Goal: Task Accomplishment & Management: Manage account settings

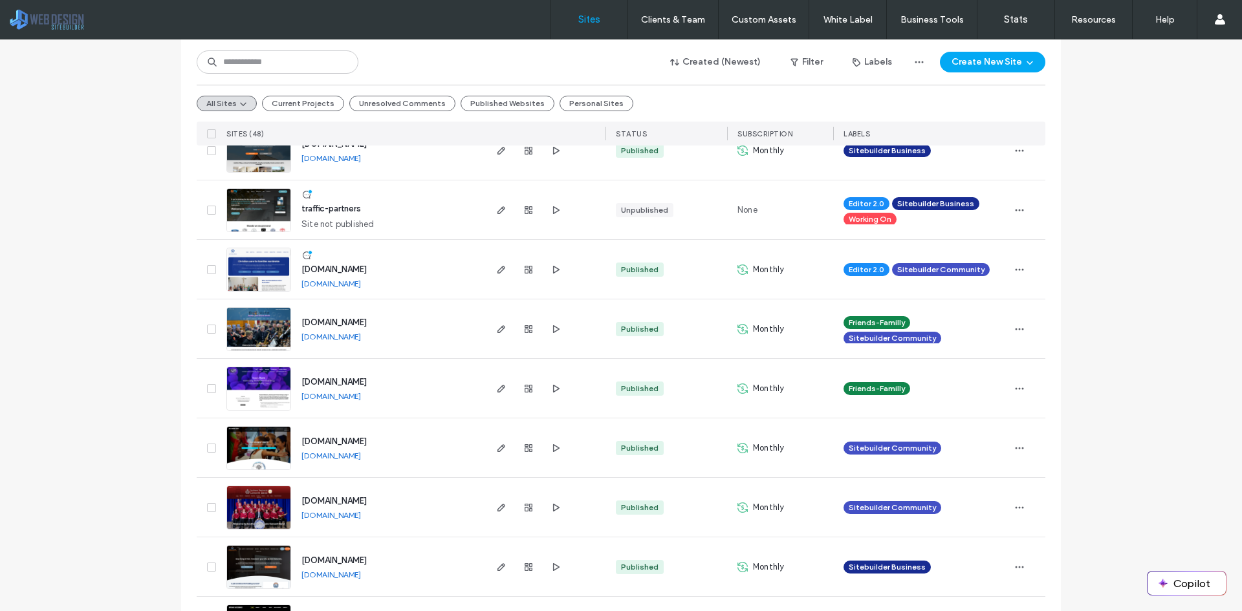
scroll to position [776, 0]
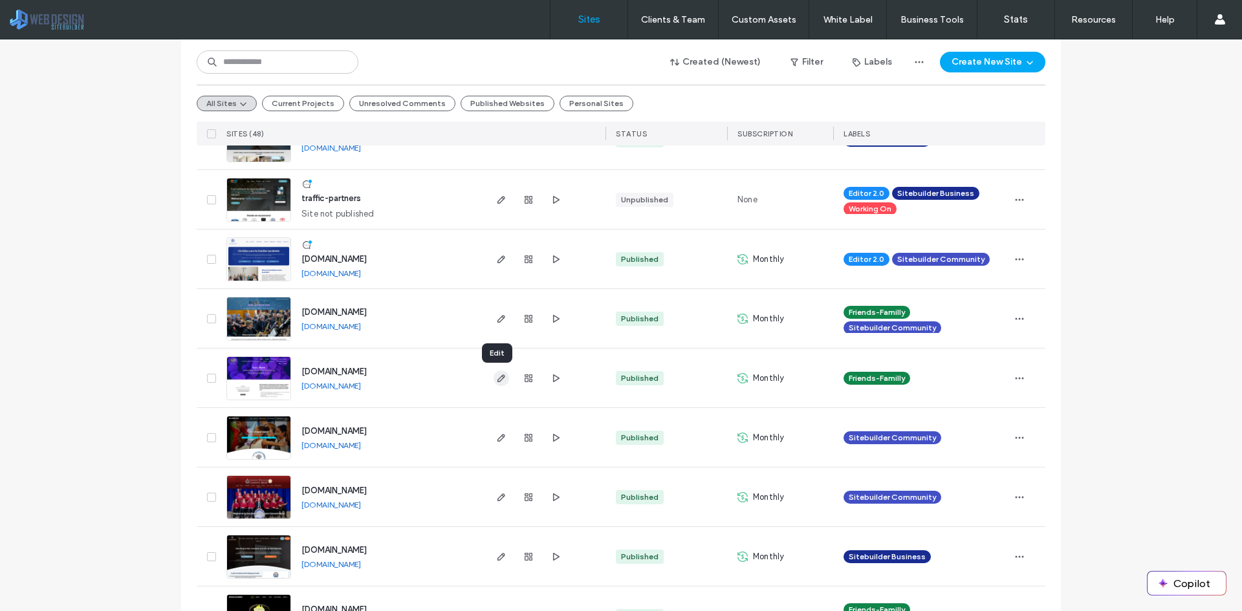
click at [497, 376] on use "button" at bounding box center [501, 378] width 8 height 8
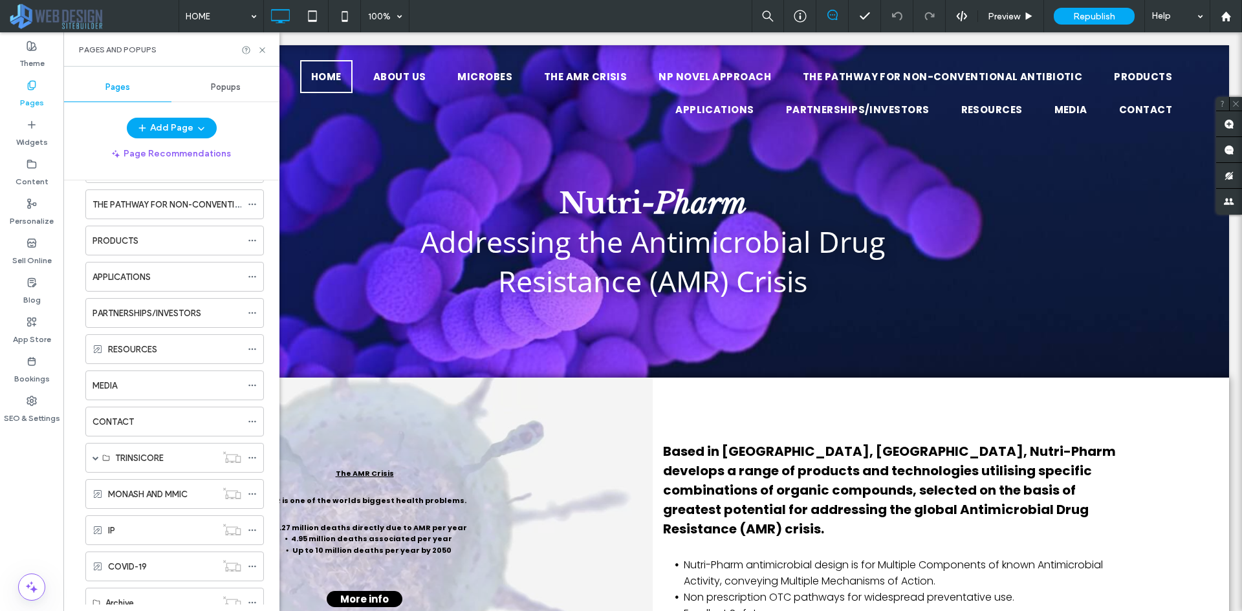
scroll to position [259, 0]
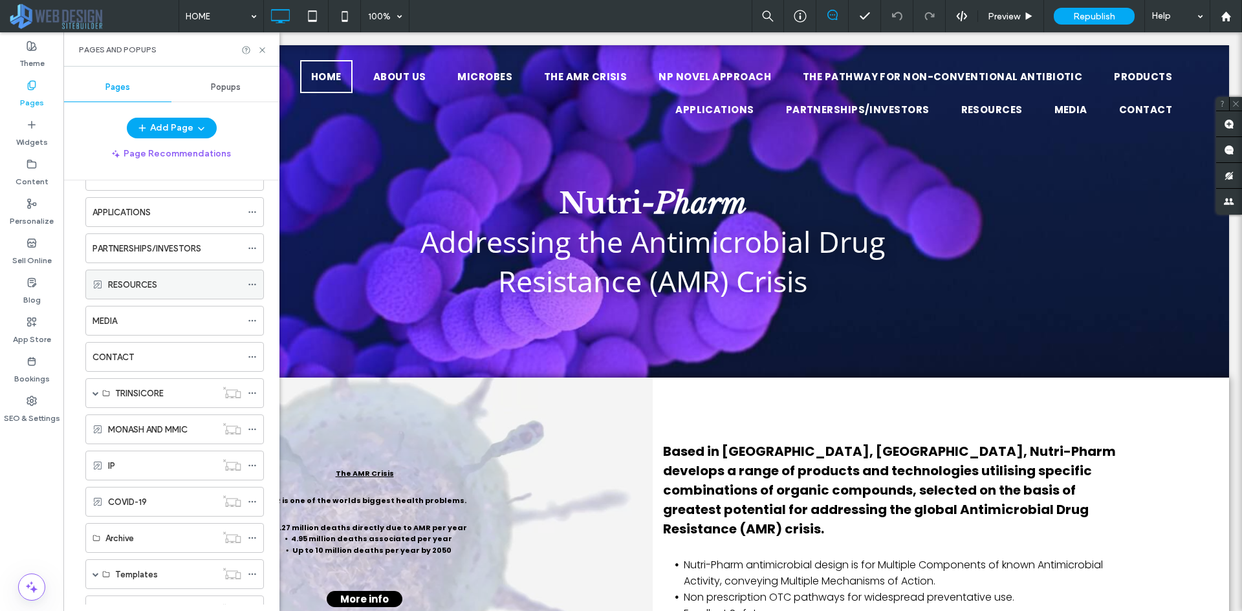
click at [252, 283] on icon at bounding box center [252, 284] width 9 height 9
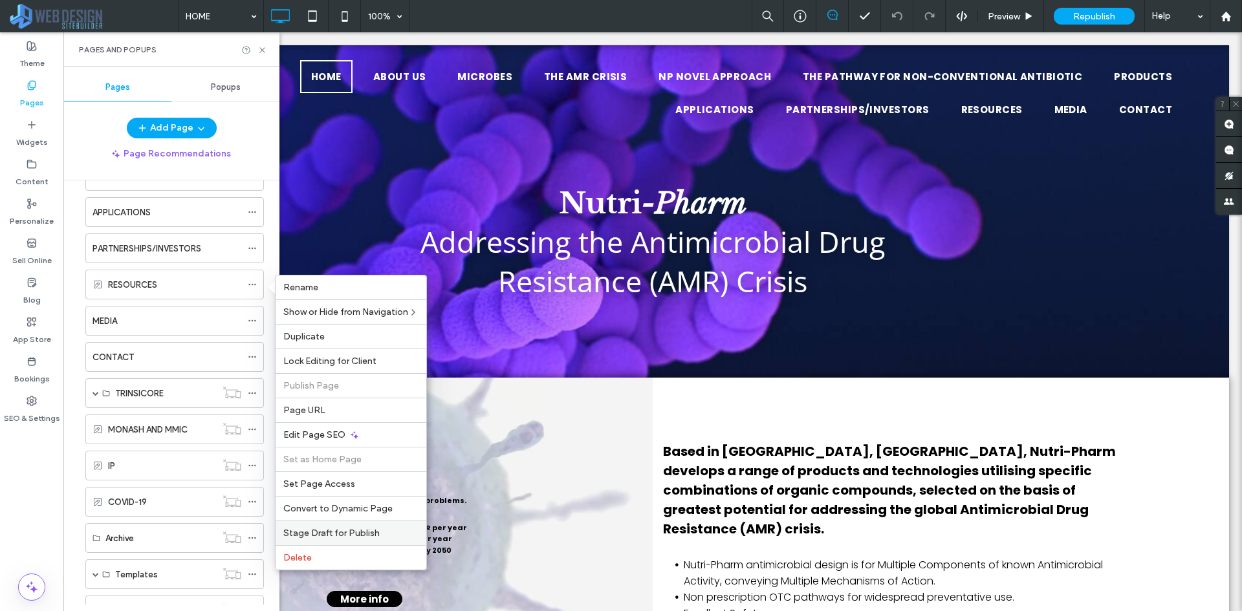
click at [356, 534] on span "Stage Draft for Publish" at bounding box center [331, 533] width 96 height 11
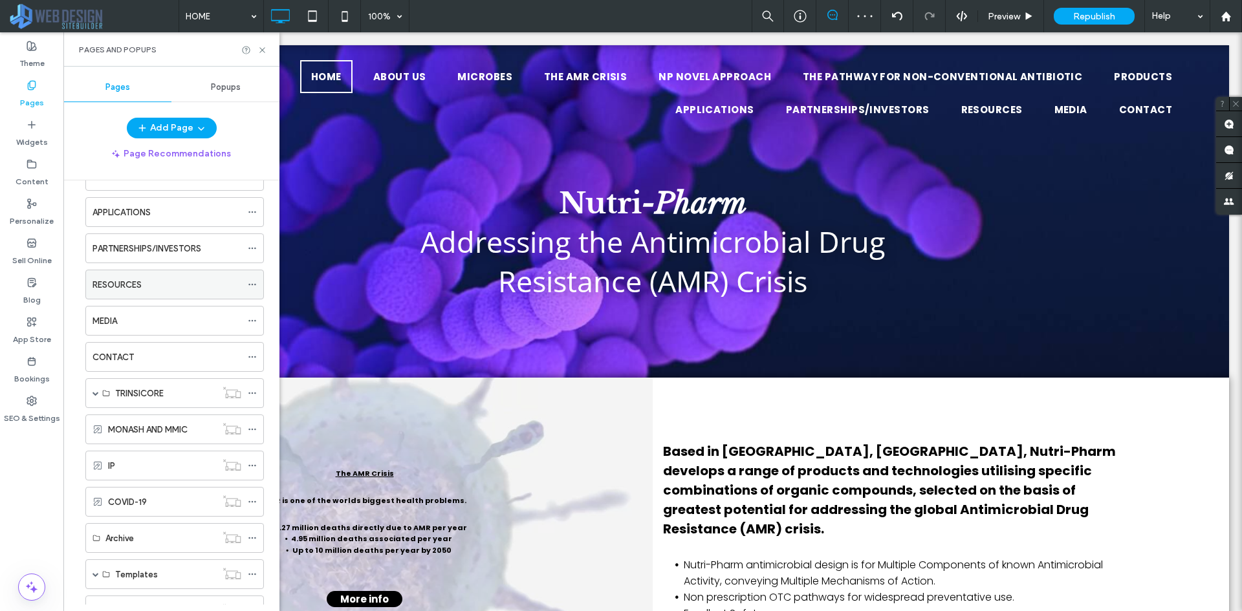
click at [255, 285] on use at bounding box center [251, 285] width 7 height 2
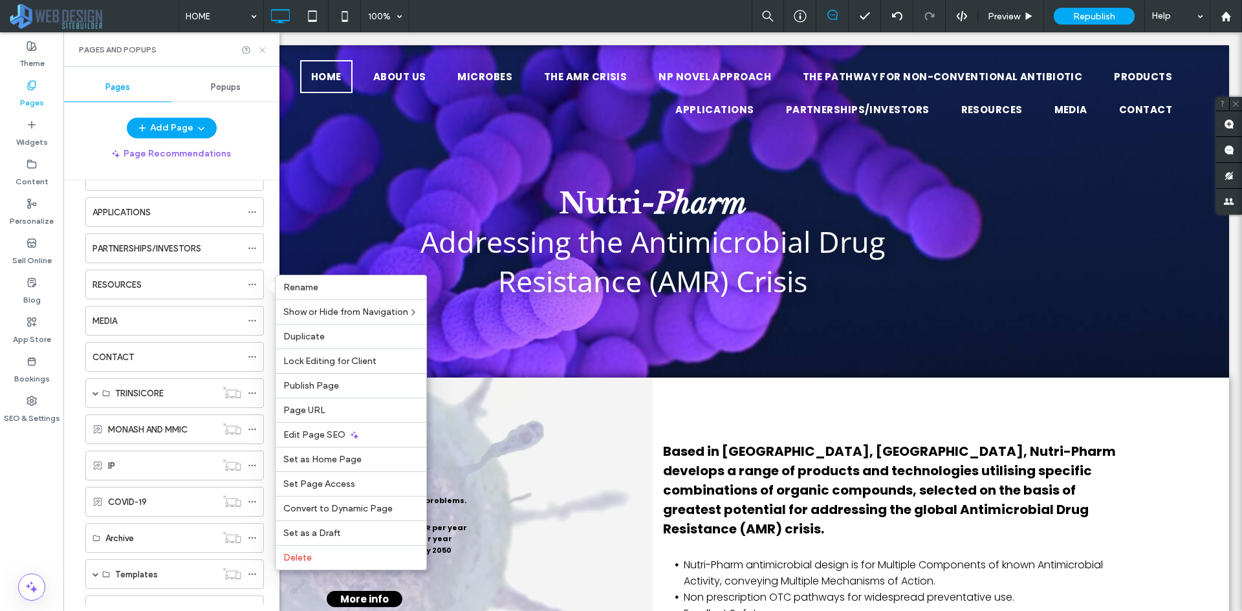
click at [265, 47] on icon at bounding box center [262, 50] width 10 height 10
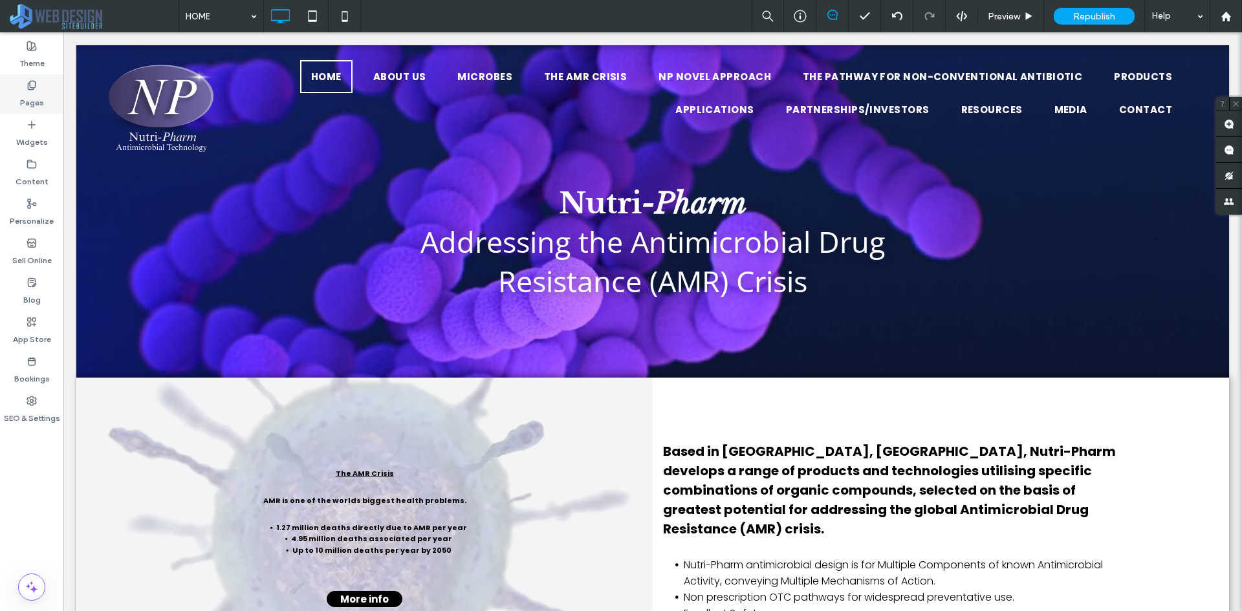
click at [37, 94] on label "Pages" at bounding box center [32, 100] width 24 height 18
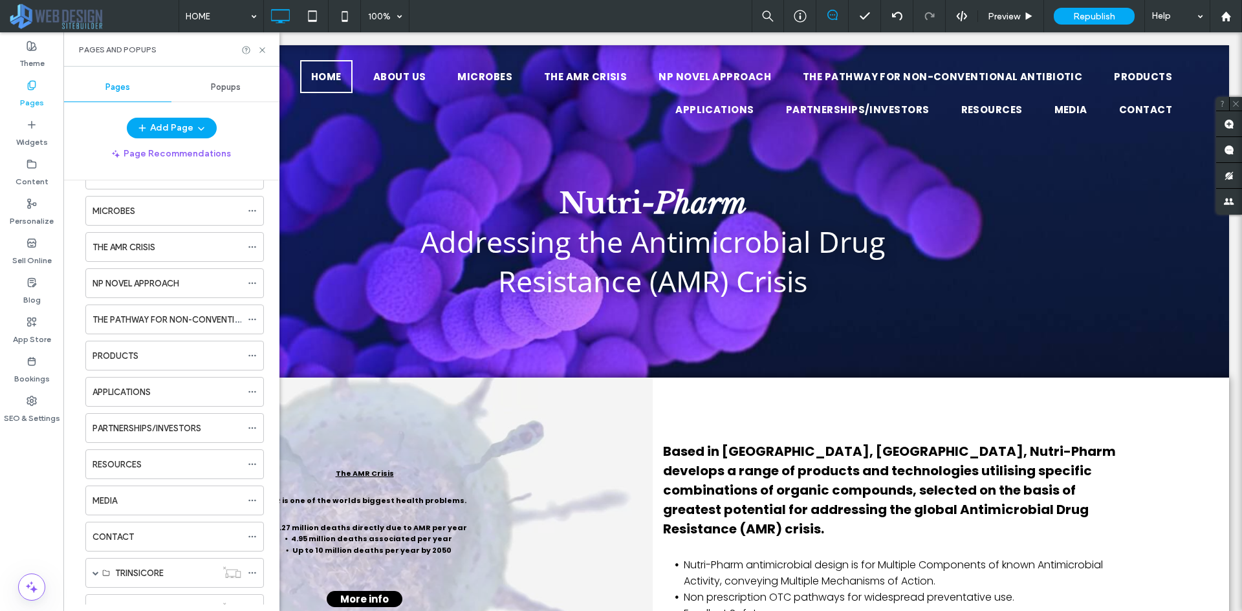
scroll to position [129, 0]
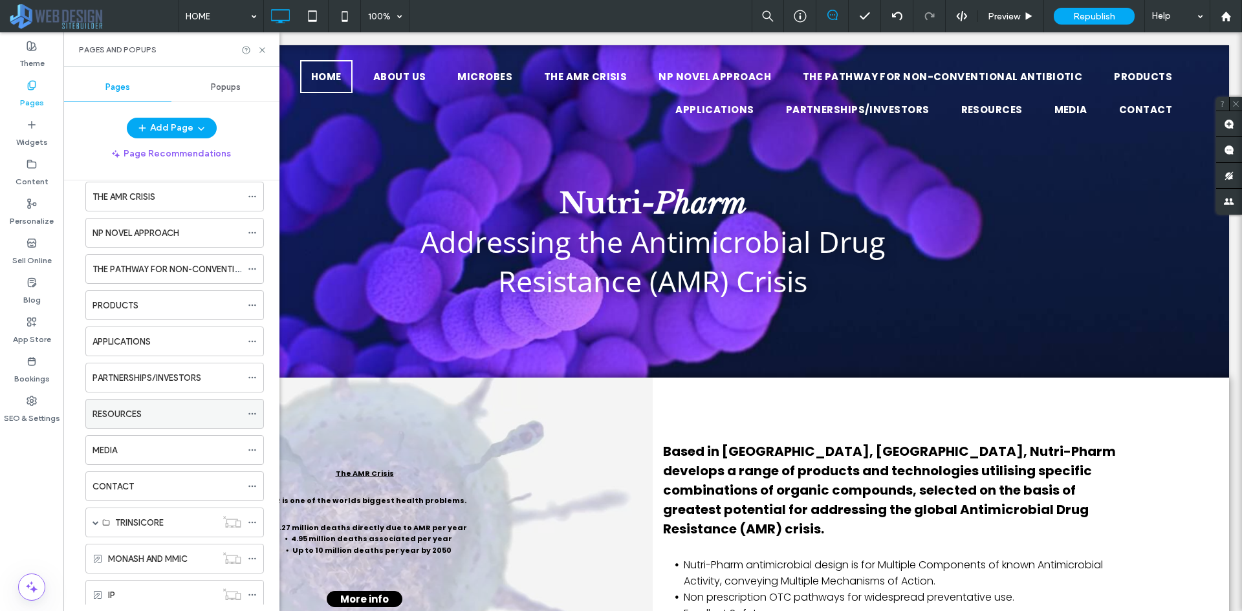
click at [254, 415] on icon at bounding box center [252, 413] width 9 height 9
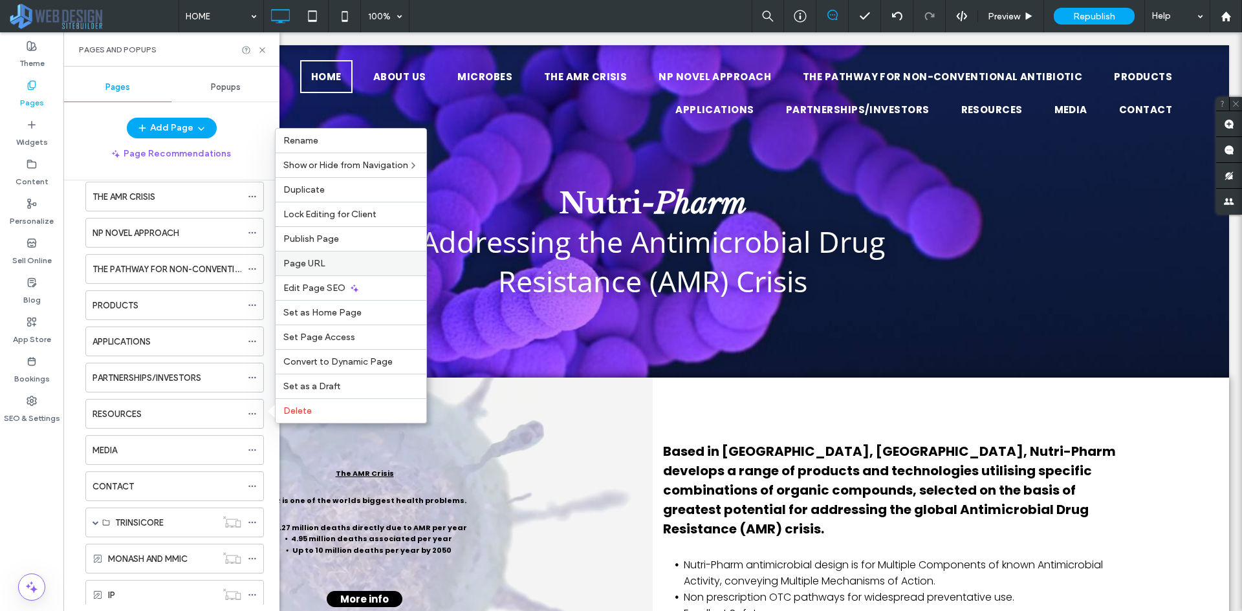
click at [334, 266] on label "Page URL" at bounding box center [350, 263] width 135 height 11
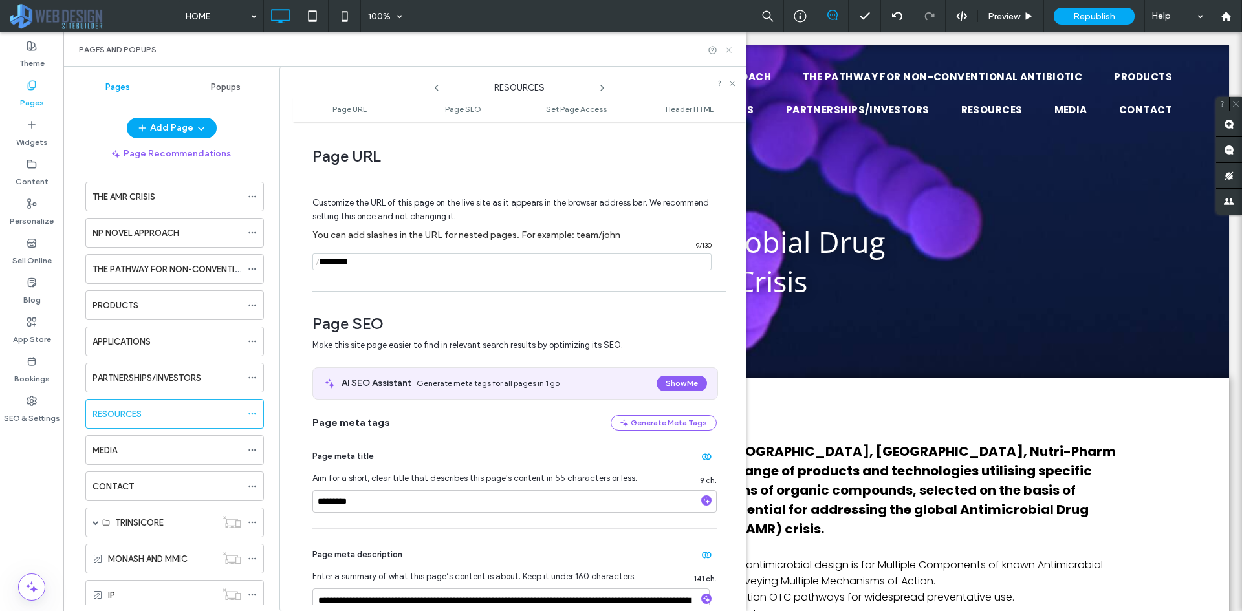
drag, startPoint x: 726, startPoint y: 49, endPoint x: 770, endPoint y: 25, distance: 50.1
click at [726, 49] on icon at bounding box center [729, 50] width 10 height 10
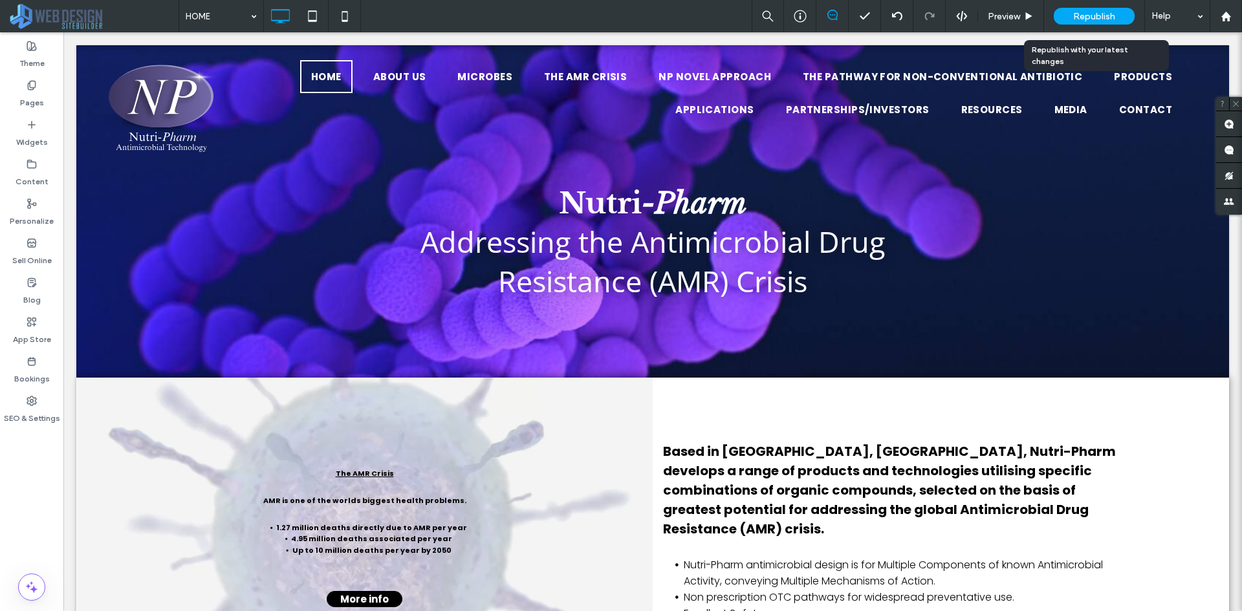
click at [1094, 12] on span "Republish" at bounding box center [1094, 16] width 42 height 11
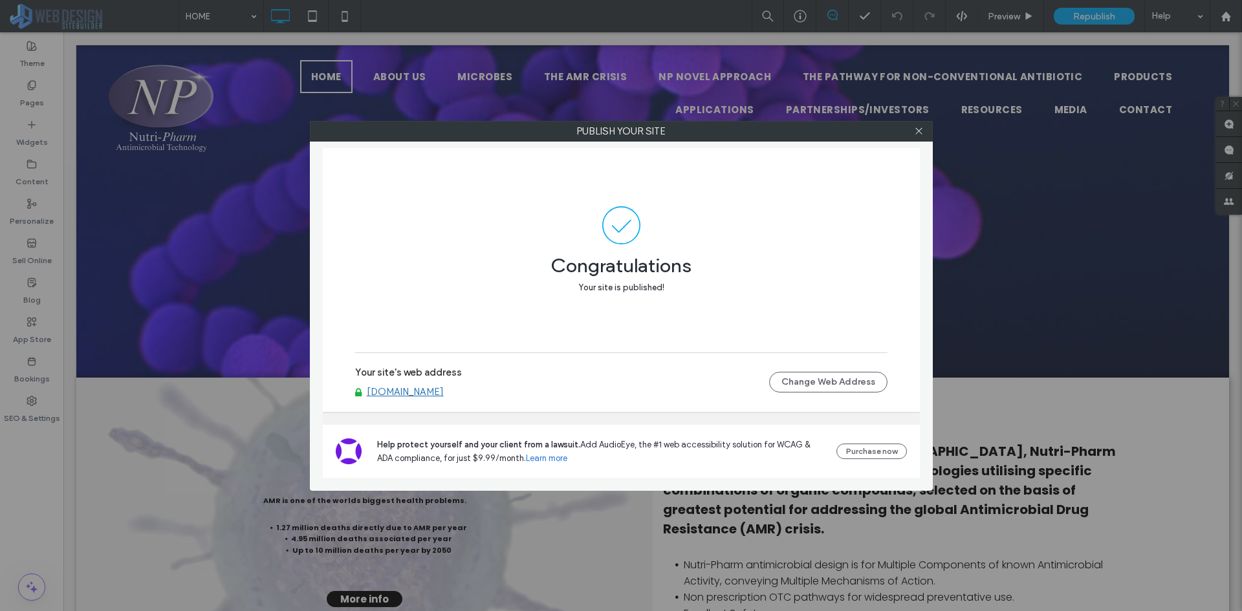
click at [444, 394] on link "[DOMAIN_NAME]" at bounding box center [405, 392] width 77 height 12
